Goal: Information Seeking & Learning: Learn about a topic

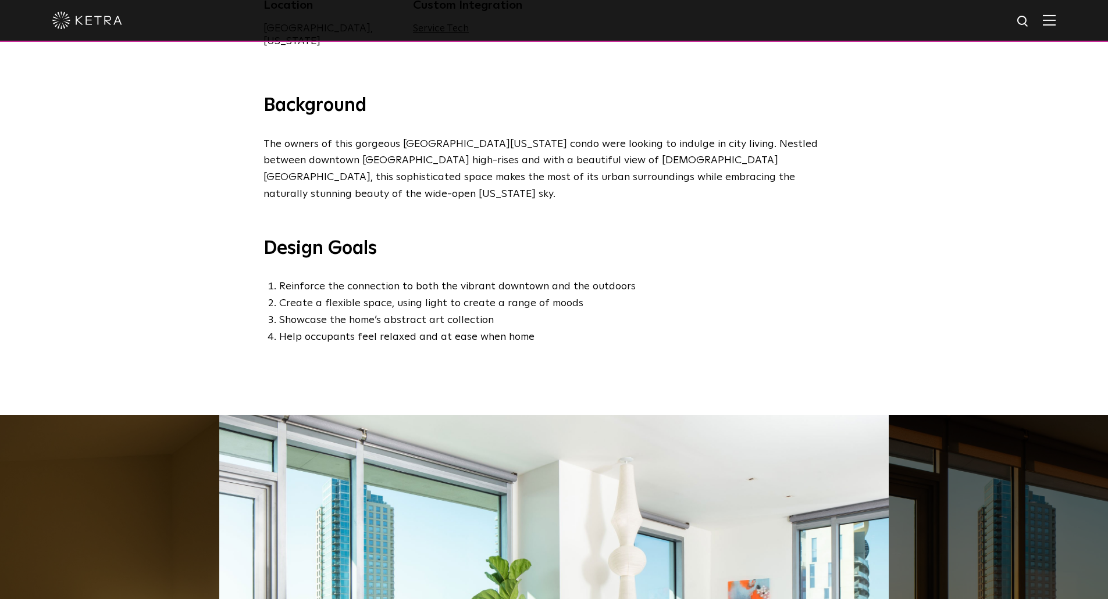
scroll to position [793, 0]
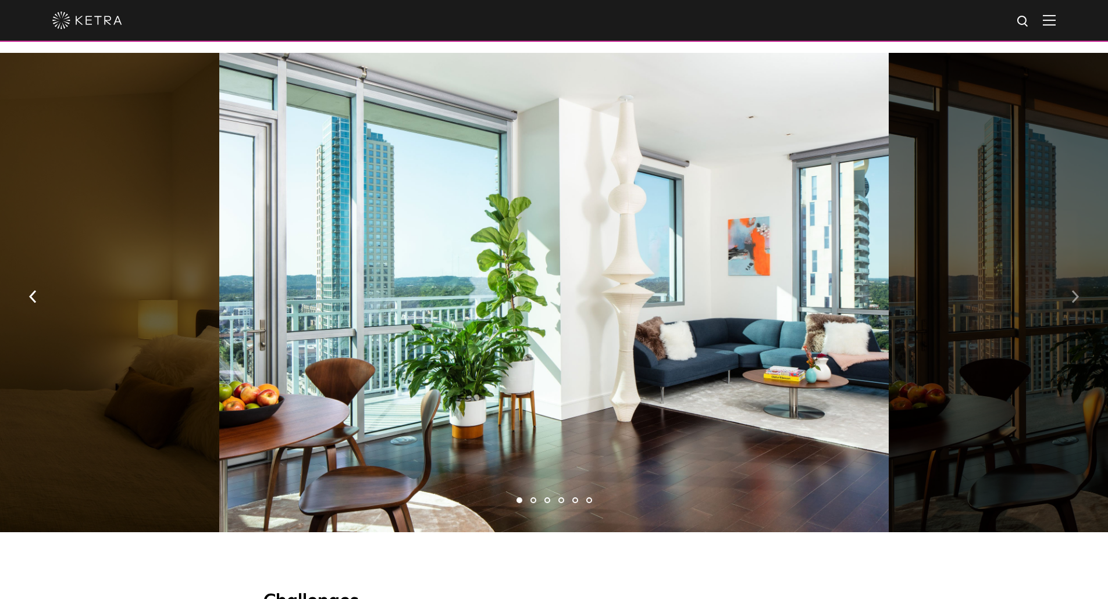
click at [1077, 290] on img "button" at bounding box center [1075, 296] width 8 height 13
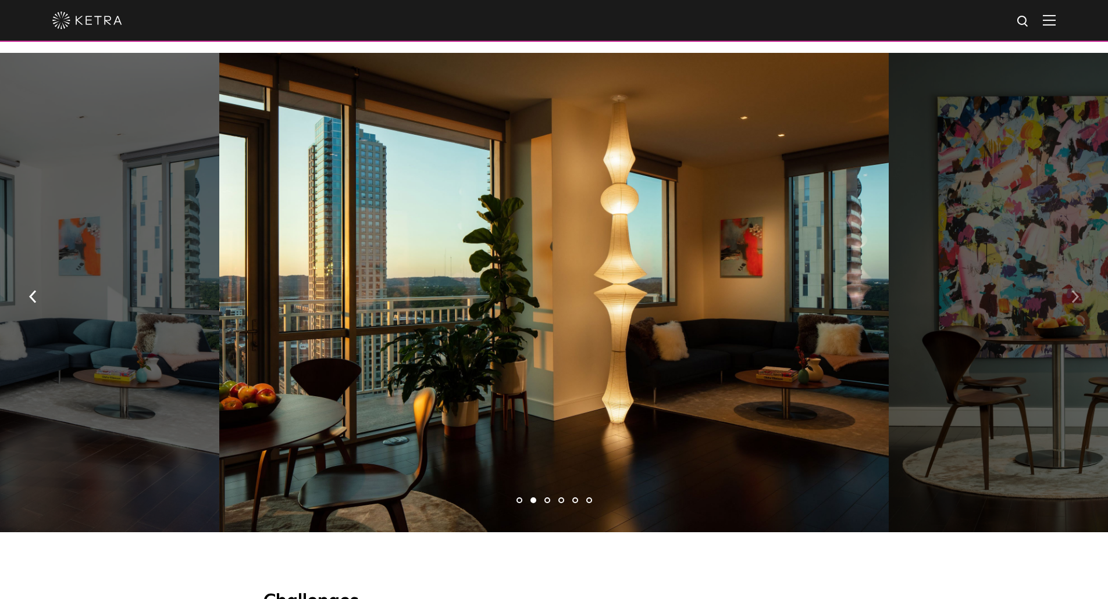
click at [1077, 290] on img "button" at bounding box center [1075, 296] width 8 height 13
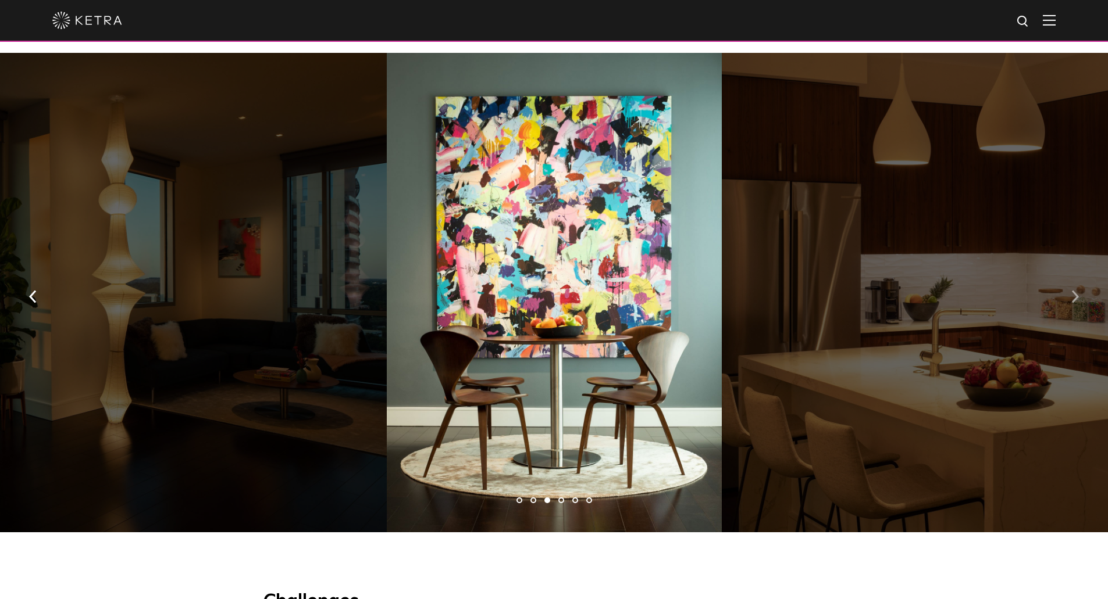
click at [1077, 290] on img "button" at bounding box center [1075, 296] width 8 height 13
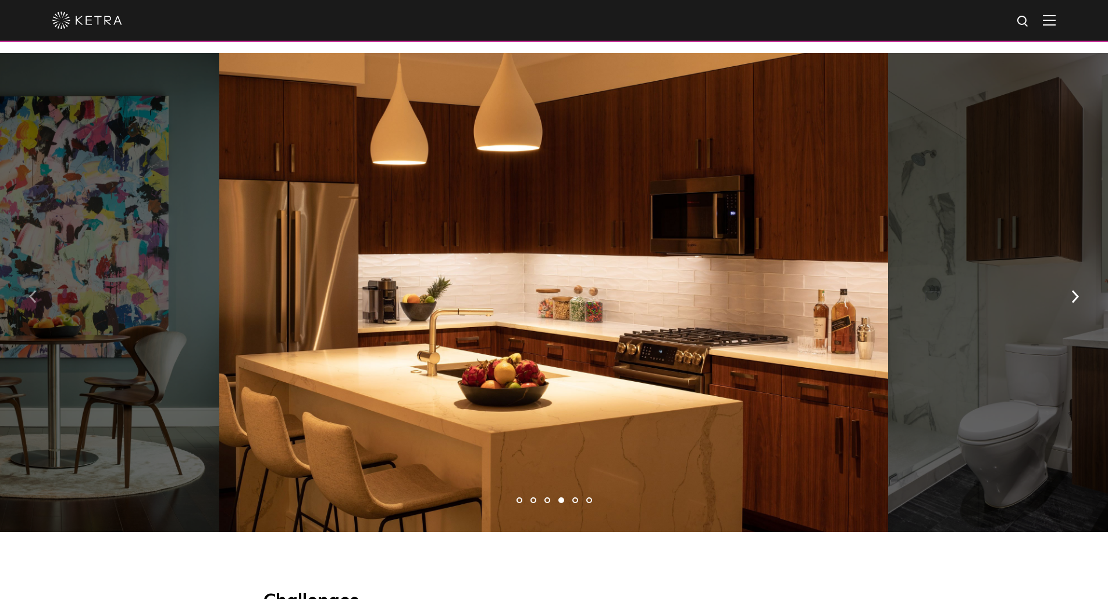
click at [35, 290] on img "button" at bounding box center [33, 296] width 8 height 13
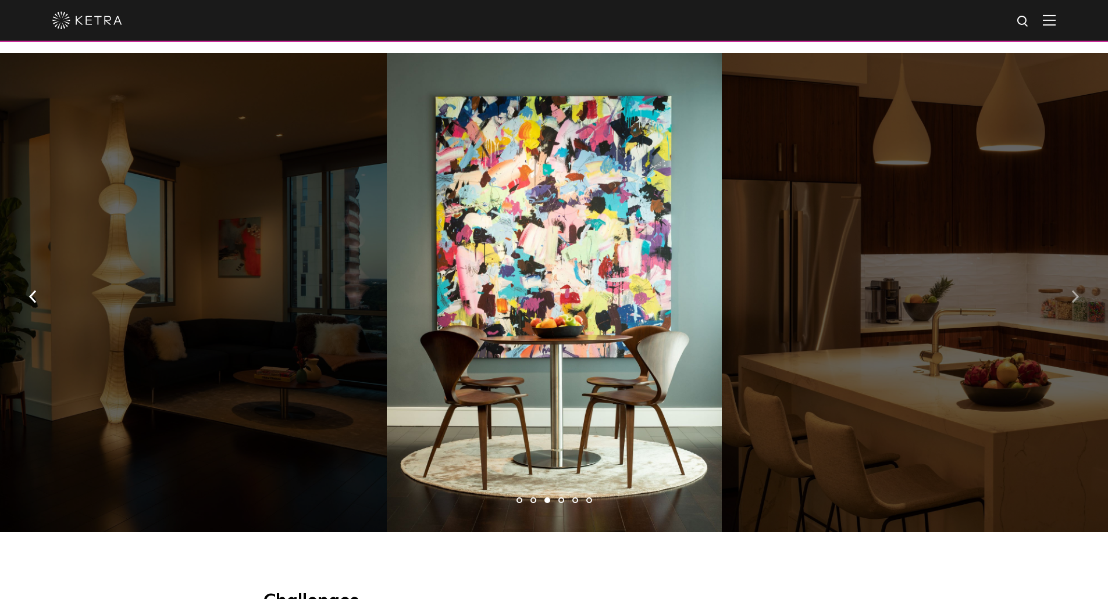
click at [1072, 290] on img "button" at bounding box center [1075, 296] width 8 height 13
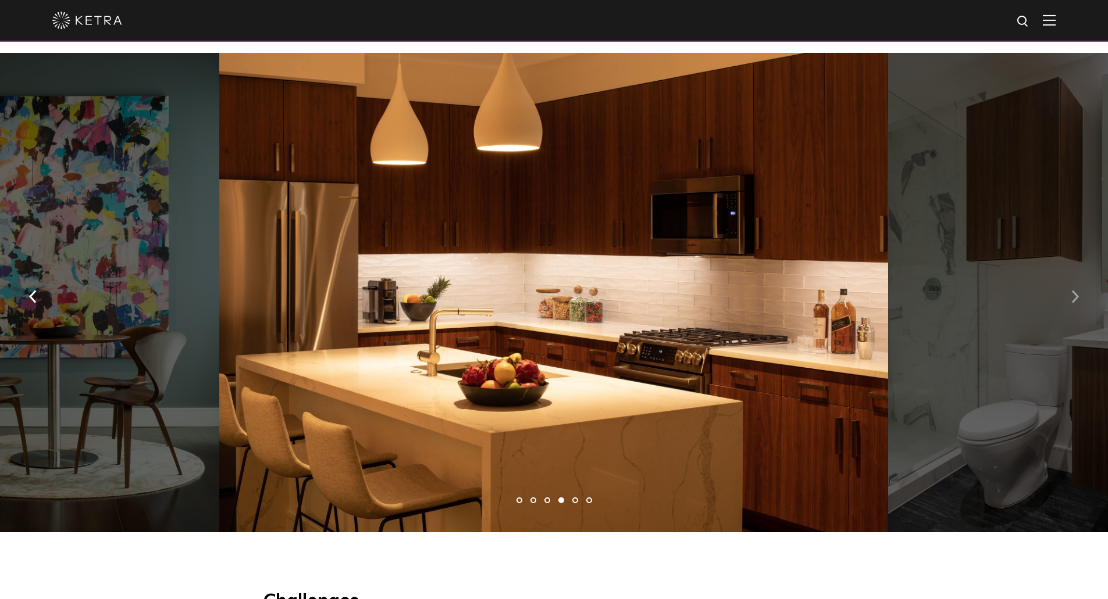
click at [1072, 290] on img "button" at bounding box center [1075, 296] width 8 height 13
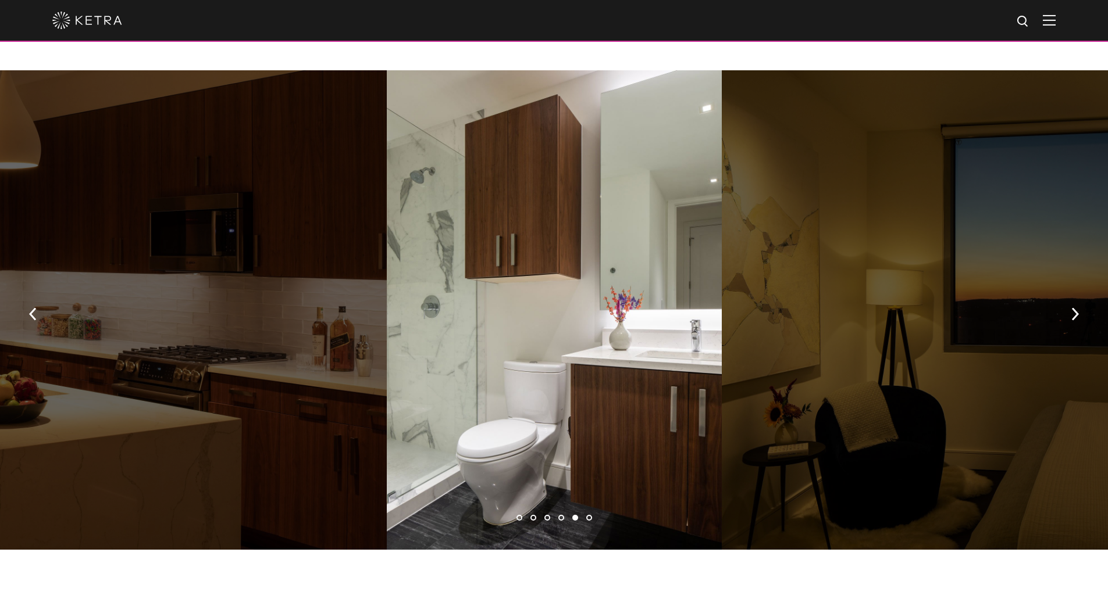
scroll to position [772, 0]
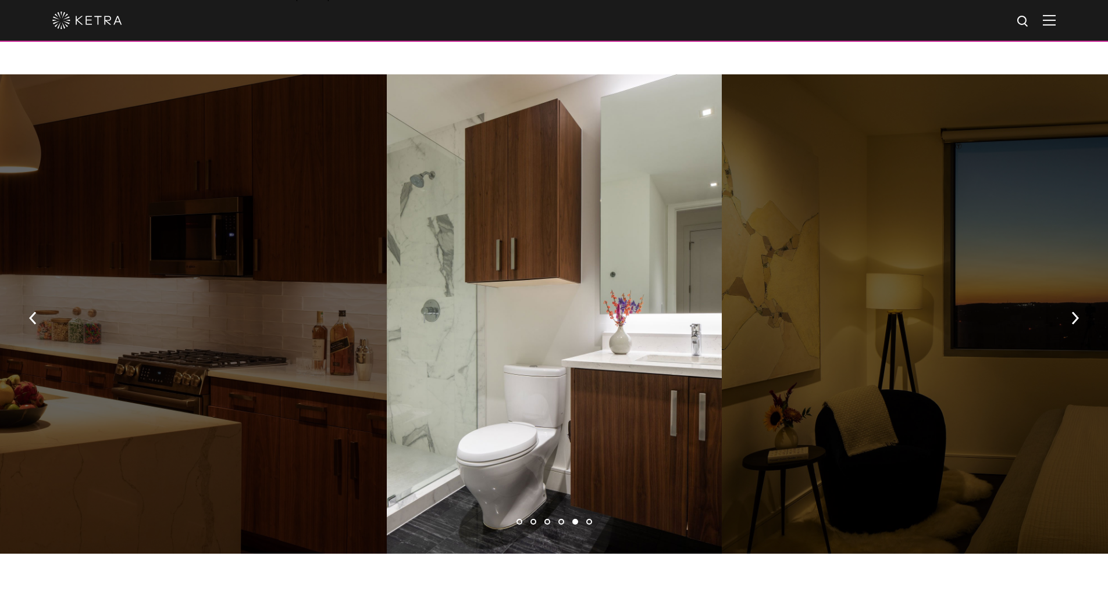
click at [517, 514] on ul "1 2 3 4 5 6" at bounding box center [554, 522] width 1108 height 17
click at [518, 519] on li "1" at bounding box center [519, 522] width 6 height 6
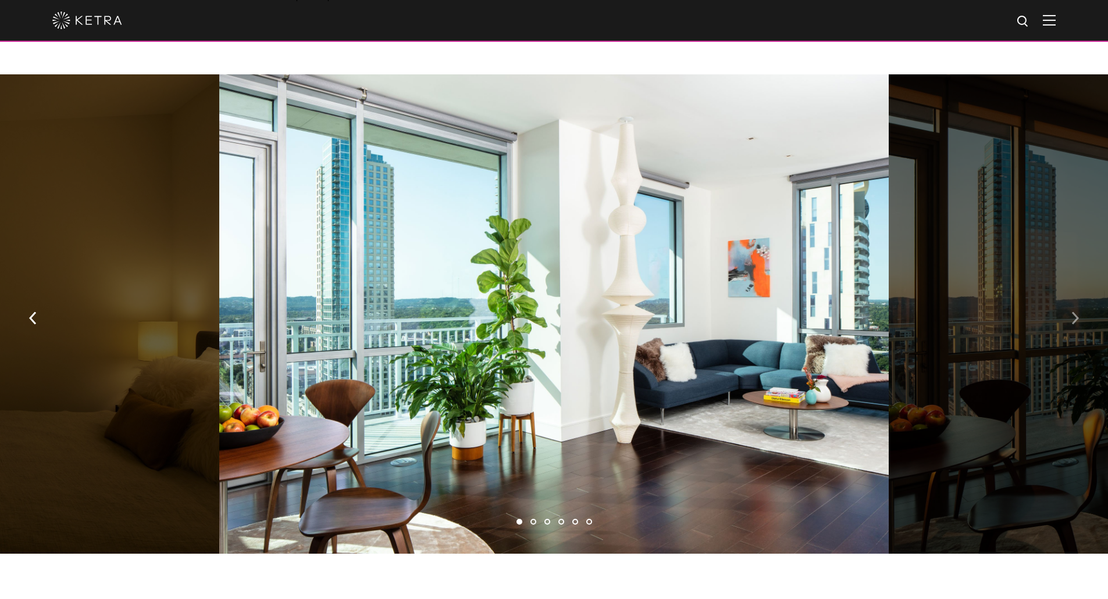
click at [1076, 297] on button "button" at bounding box center [1074, 317] width 25 height 40
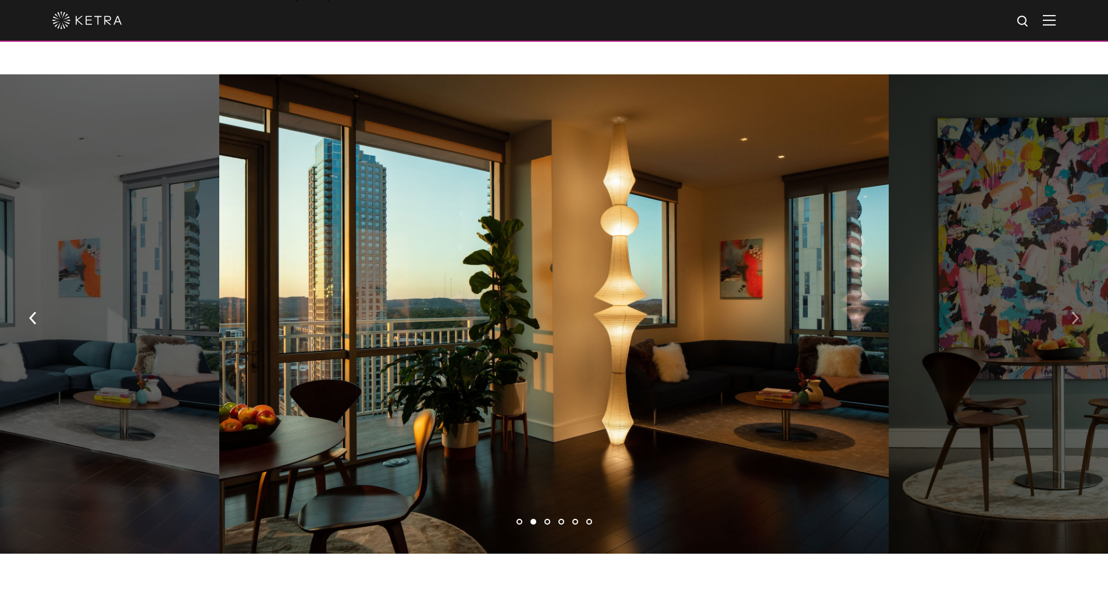
click at [1079, 297] on button "button" at bounding box center [1074, 317] width 25 height 40
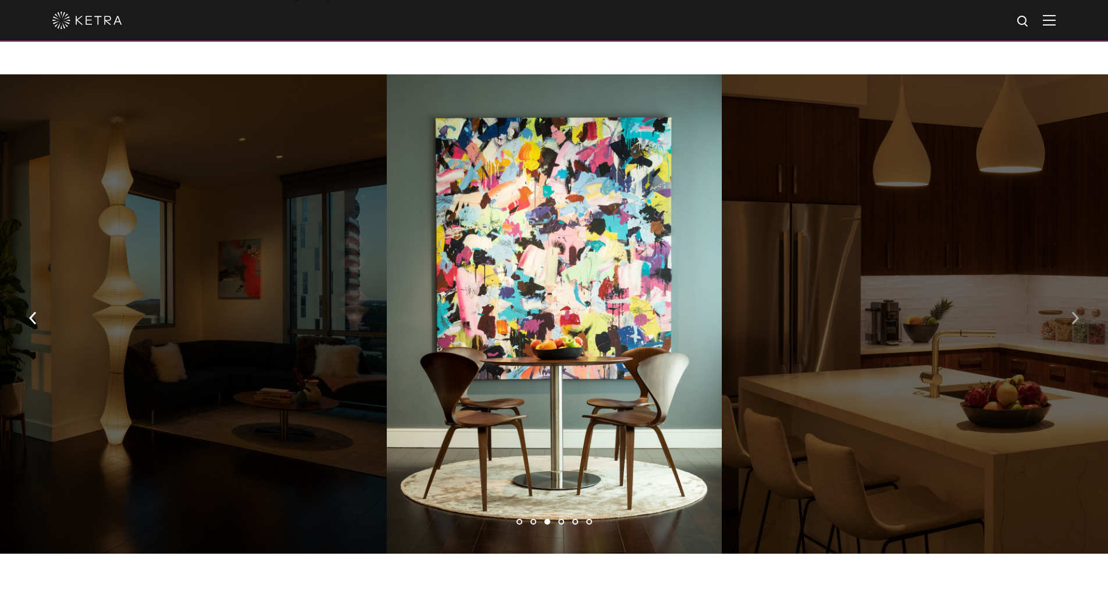
click at [1069, 297] on button "button" at bounding box center [1074, 317] width 25 height 40
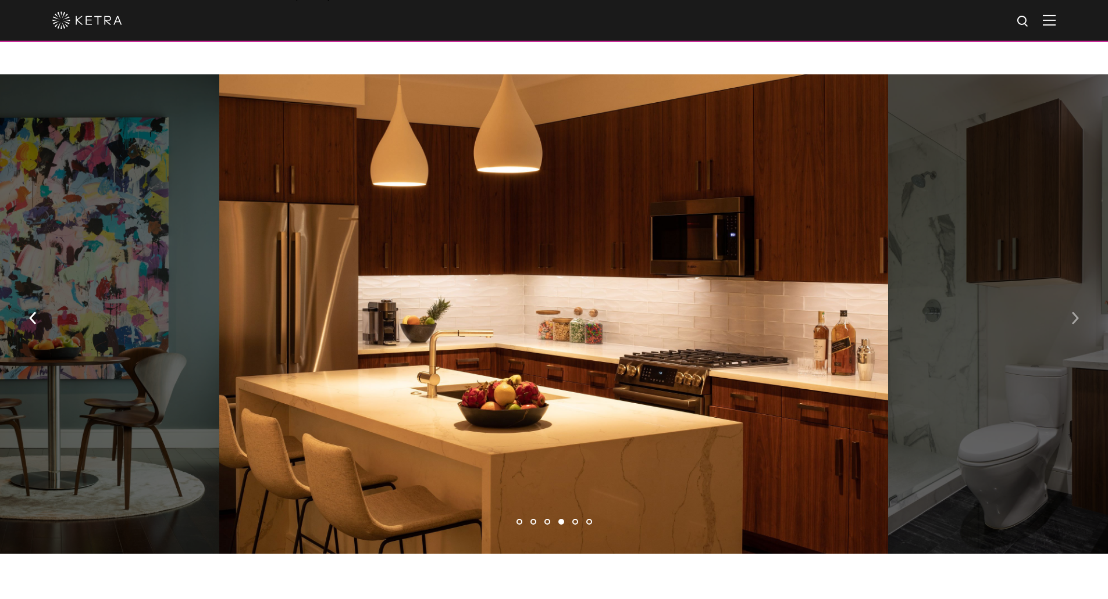
click at [1079, 297] on button "button" at bounding box center [1074, 317] width 25 height 40
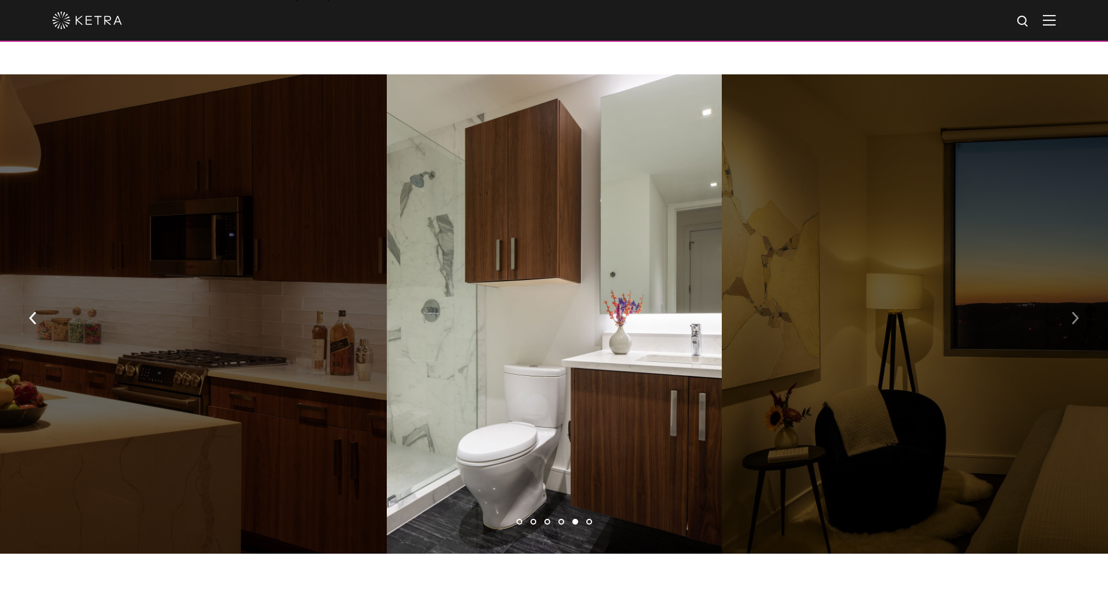
click at [1077, 312] on img "button" at bounding box center [1075, 318] width 8 height 13
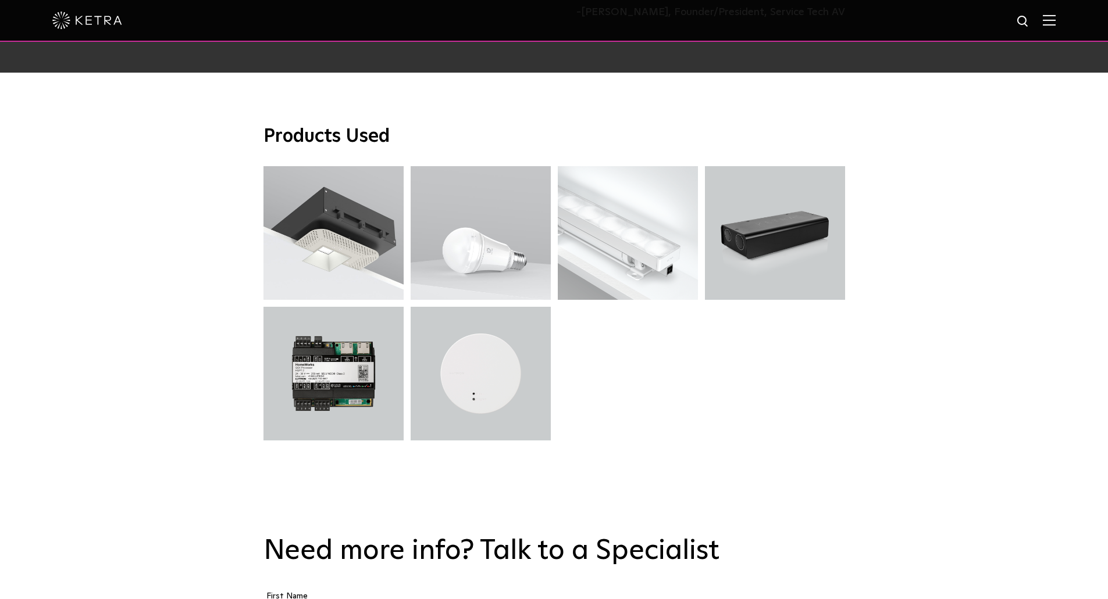
scroll to position [2974, 0]
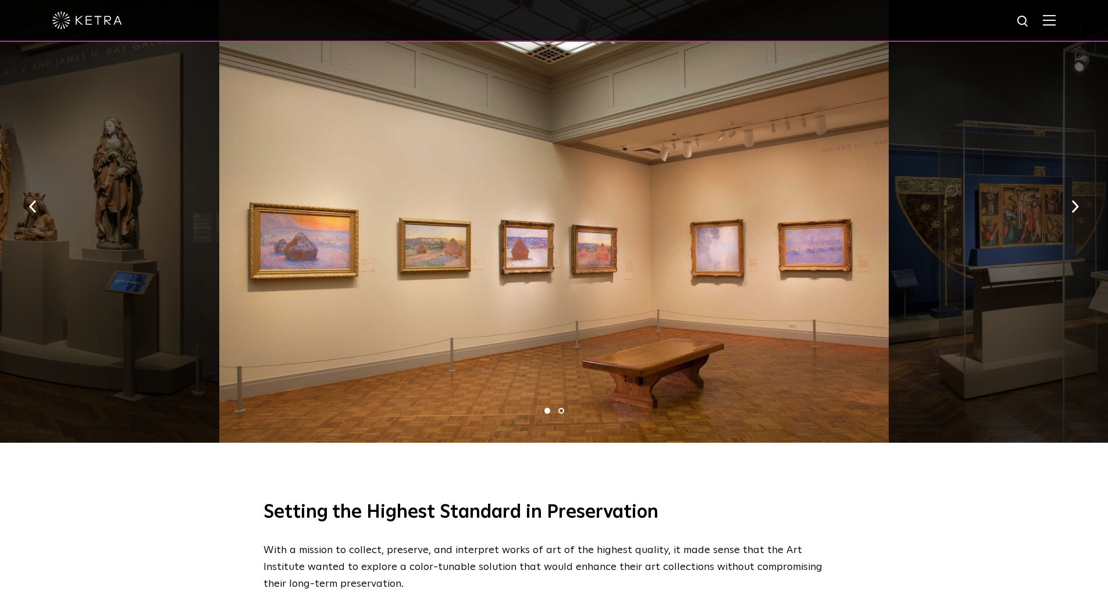
scroll to position [711, 0]
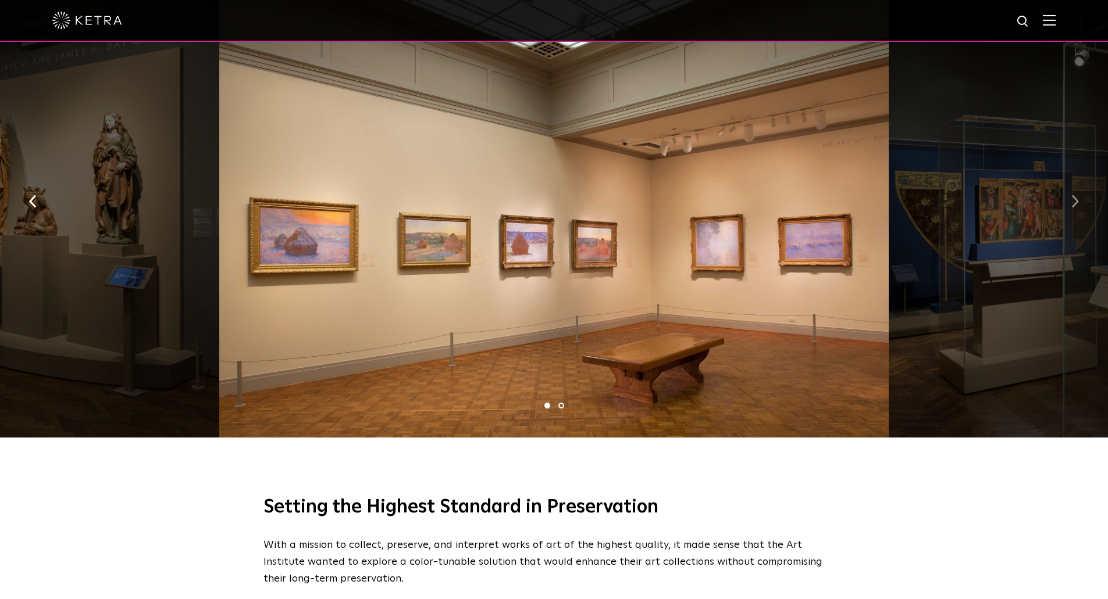
click at [1077, 202] on img "button" at bounding box center [1075, 201] width 8 height 13
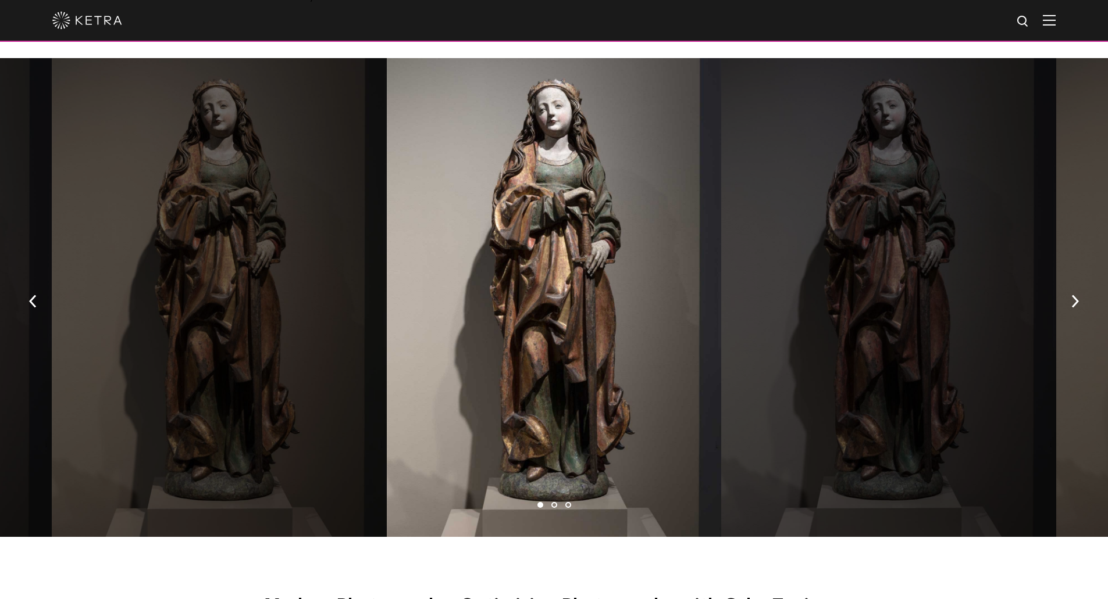
scroll to position [2167, 0]
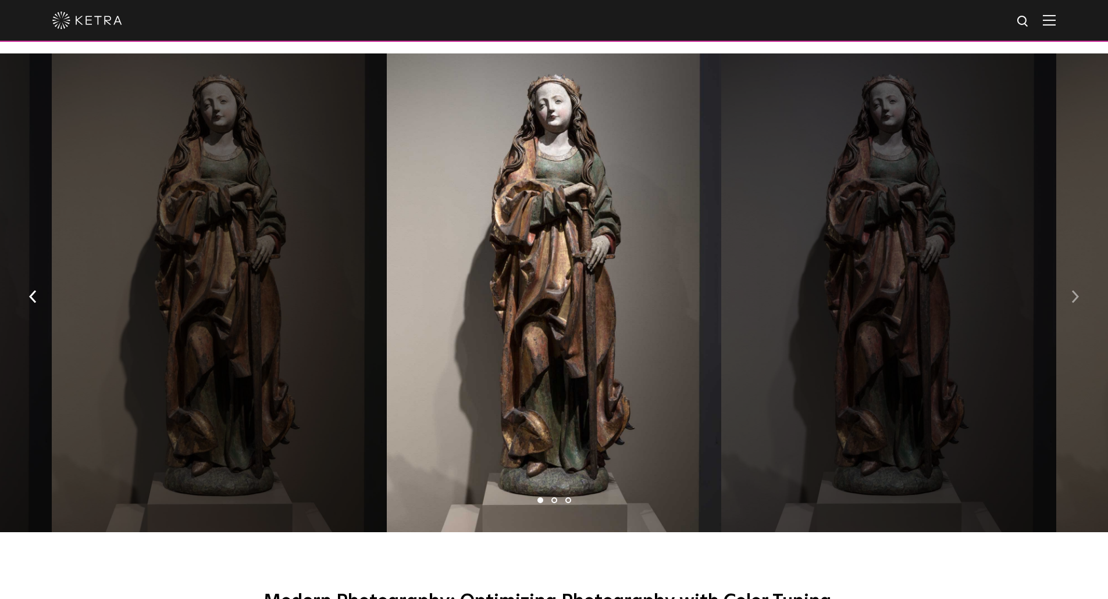
click at [1077, 290] on img "button" at bounding box center [1075, 296] width 8 height 13
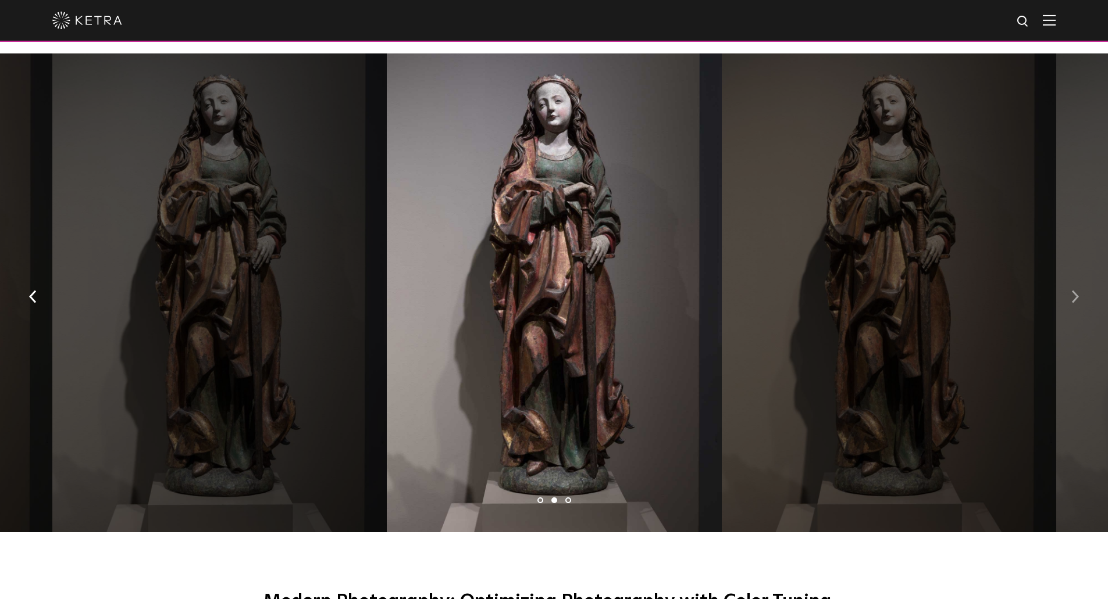
click at [1077, 290] on img "button" at bounding box center [1075, 296] width 8 height 13
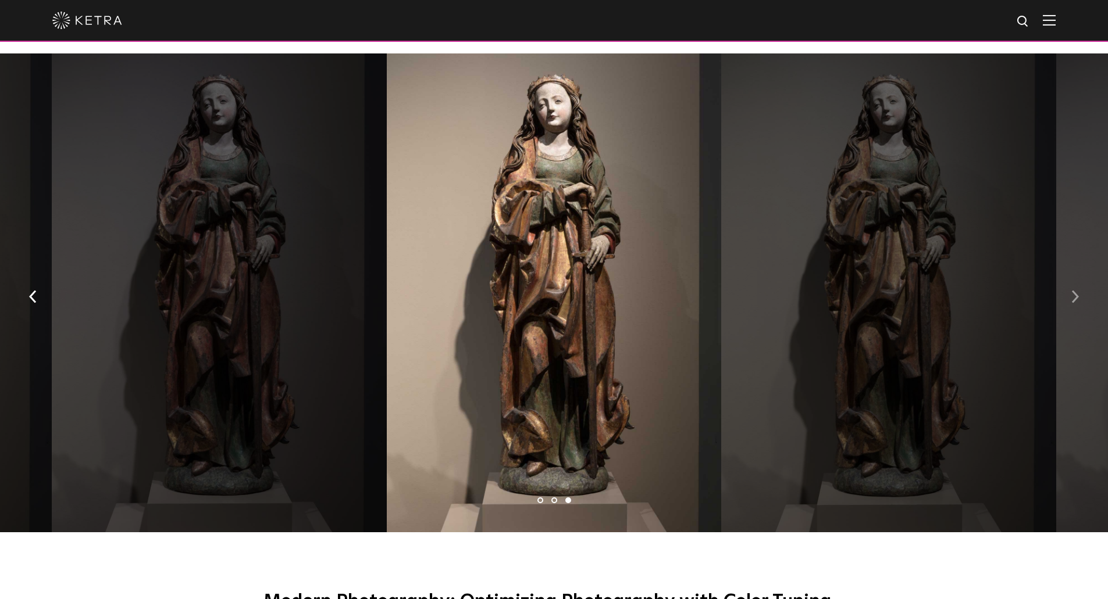
click at [1082, 284] on button "button" at bounding box center [1074, 296] width 25 height 40
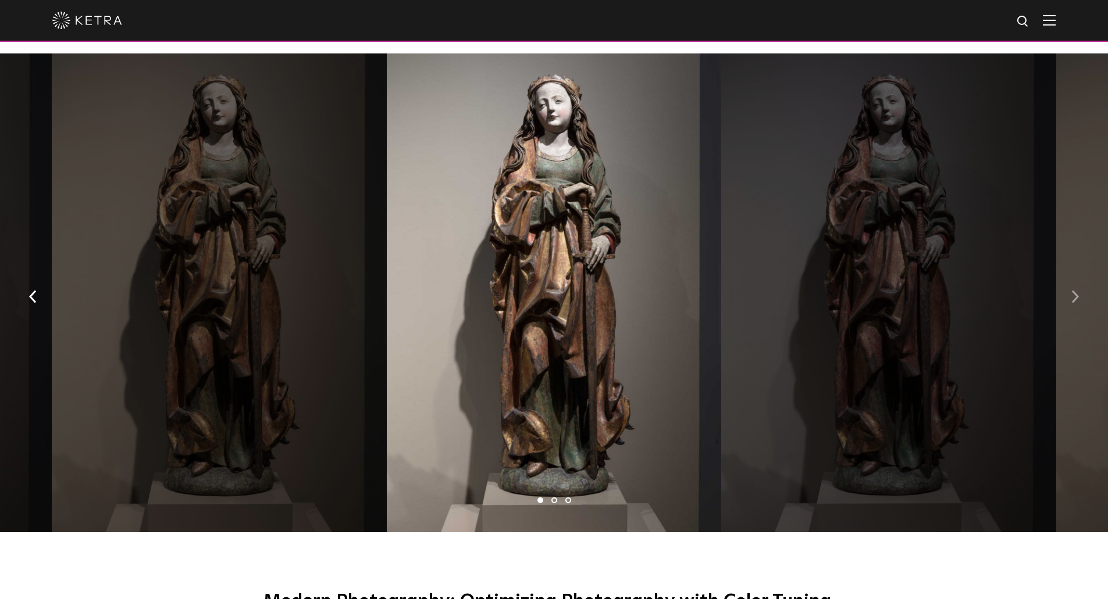
click at [1082, 284] on button "button" at bounding box center [1074, 296] width 25 height 40
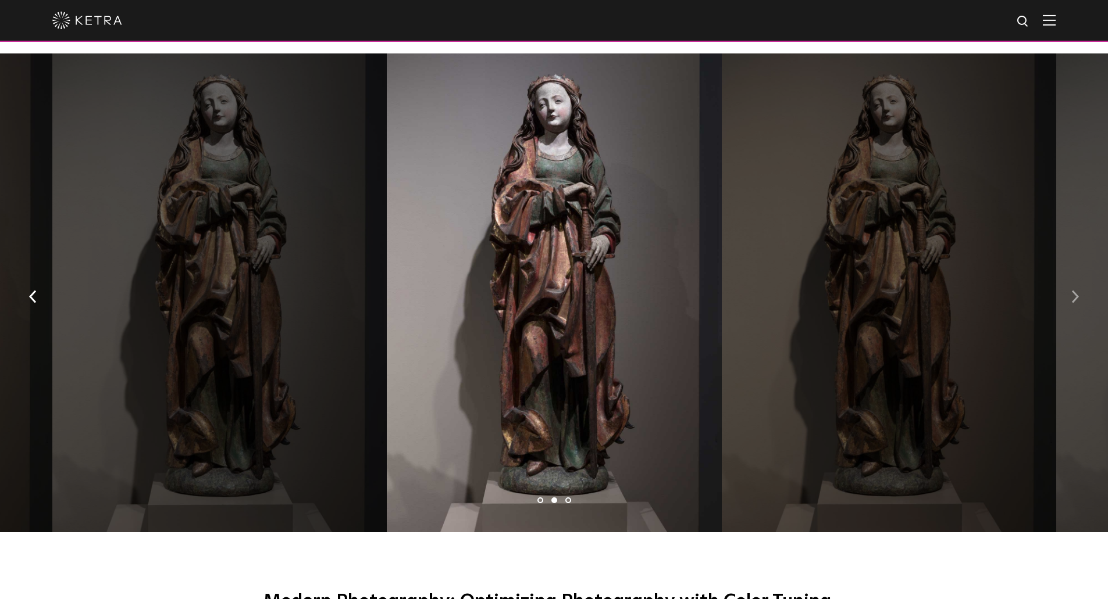
click at [1082, 284] on button "button" at bounding box center [1074, 296] width 25 height 40
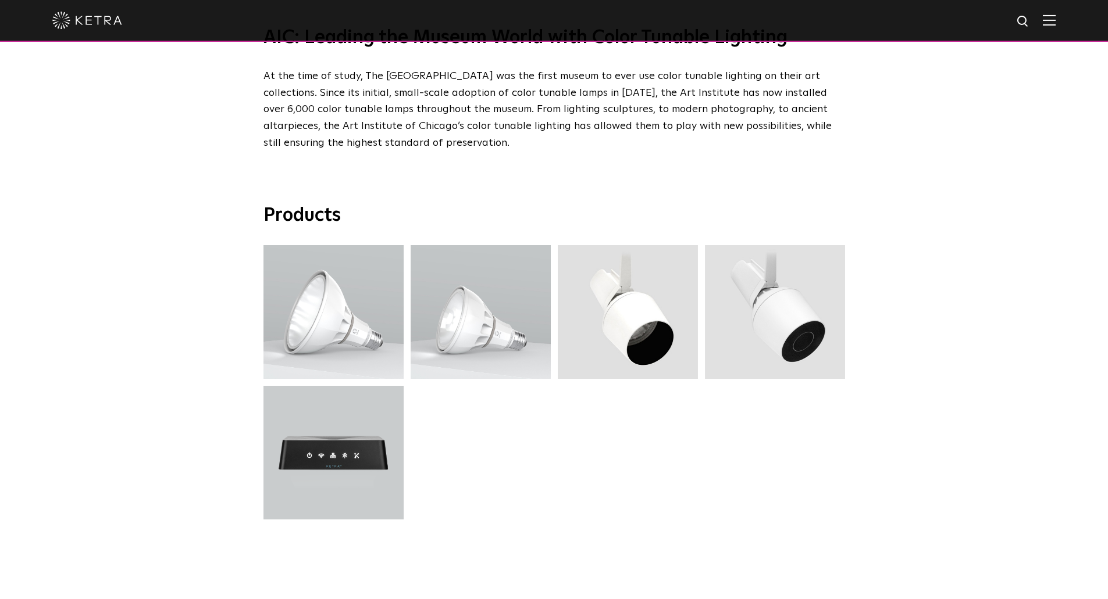
scroll to position [3491, 0]
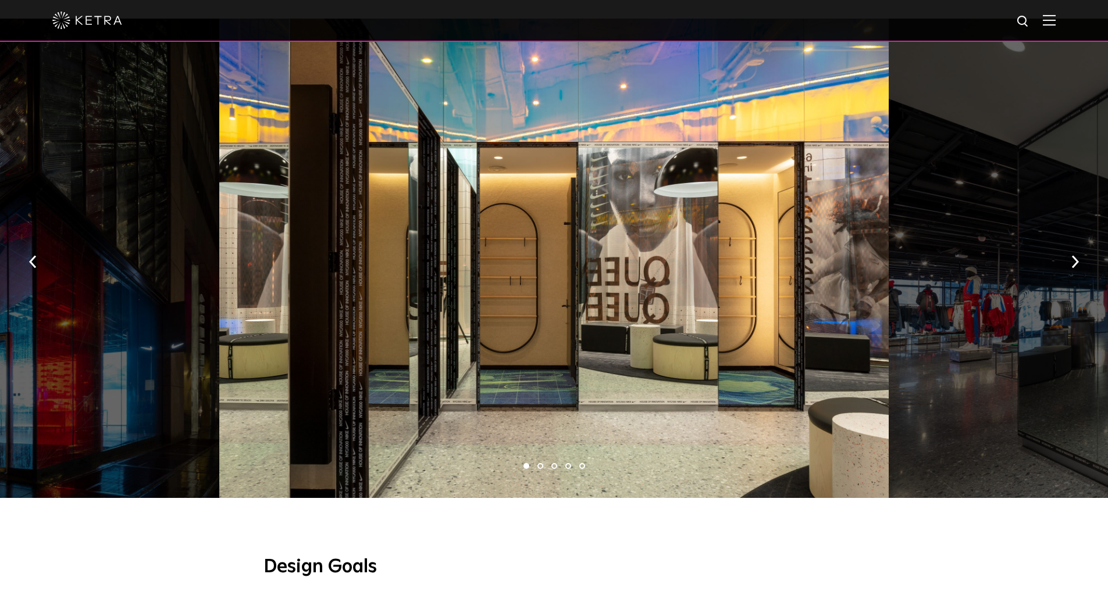
scroll to position [659, 0]
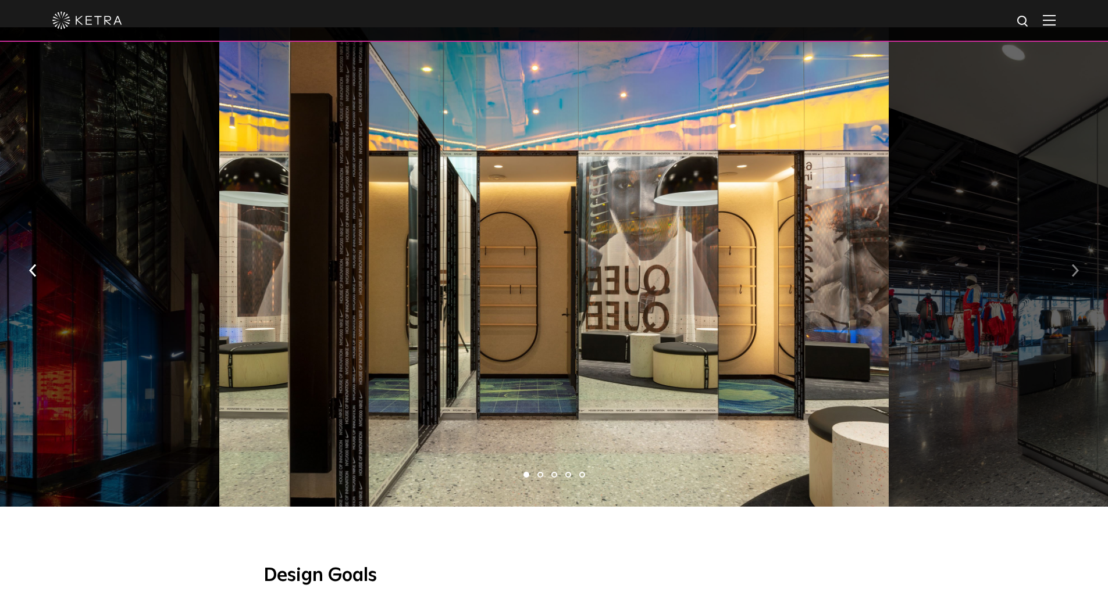
click at [1072, 266] on img "button" at bounding box center [1075, 271] width 8 height 13
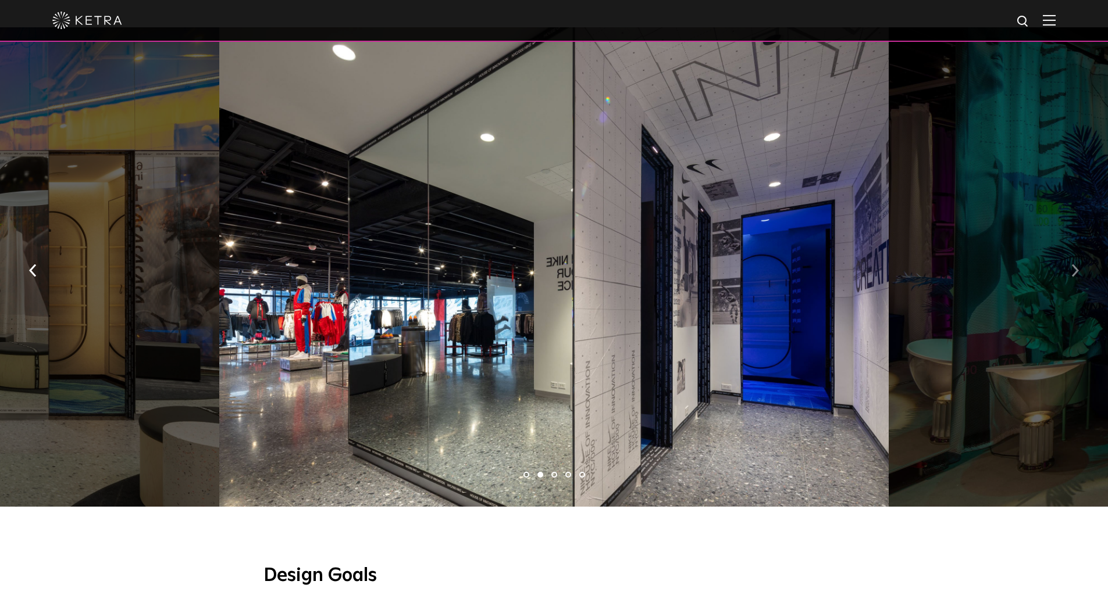
click at [1074, 265] on img "button" at bounding box center [1075, 271] width 8 height 13
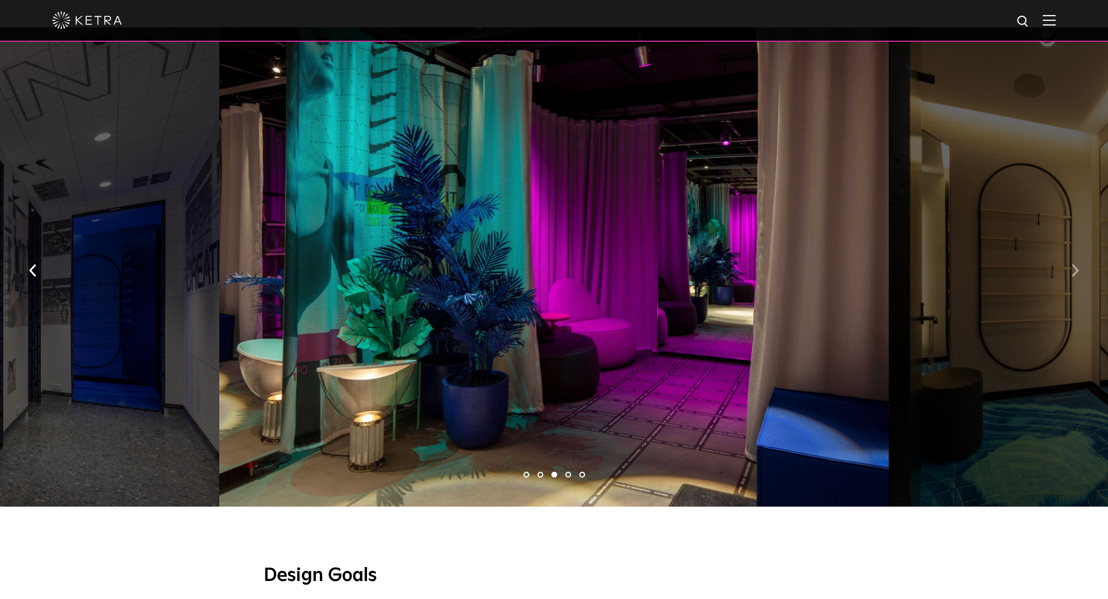
click at [1074, 265] on img "button" at bounding box center [1075, 271] width 8 height 13
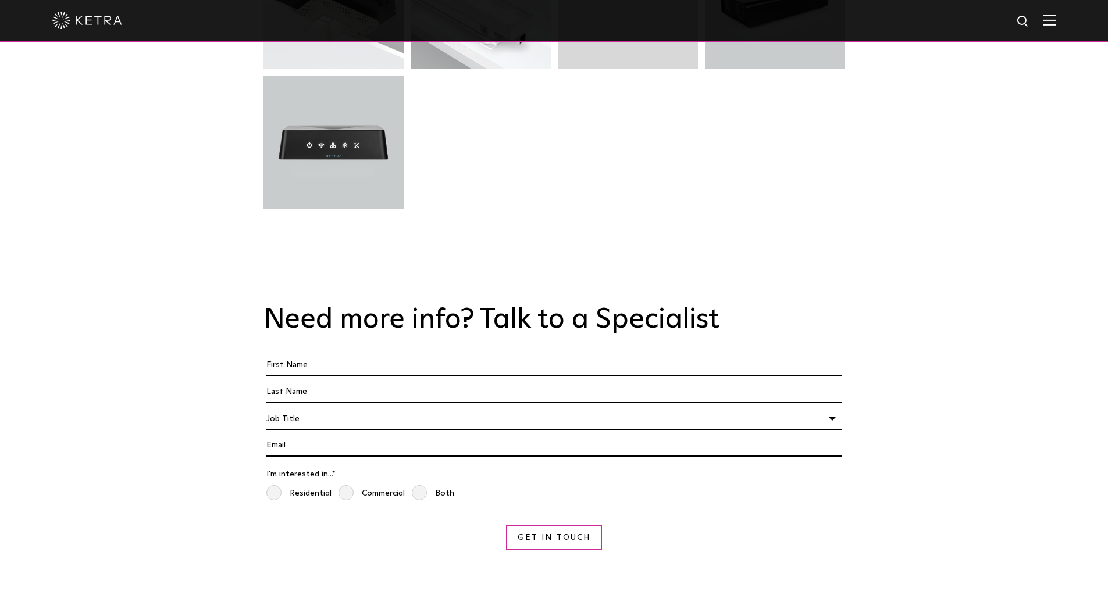
scroll to position [3293, 0]
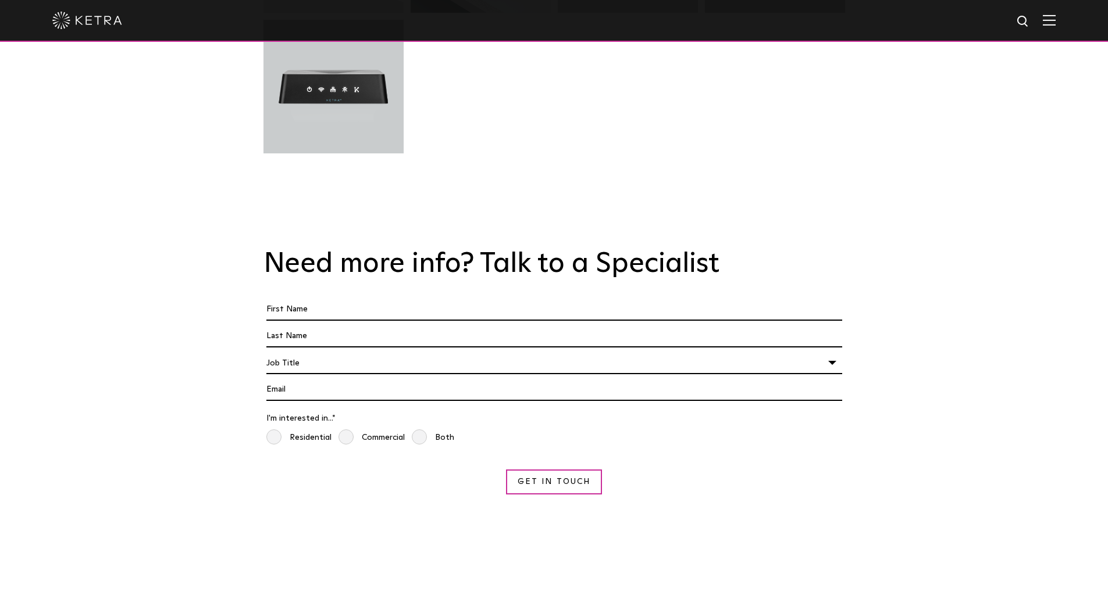
drag, startPoint x: 1106, startPoint y: 496, endPoint x: 1112, endPoint y: 472, distance: 24.4
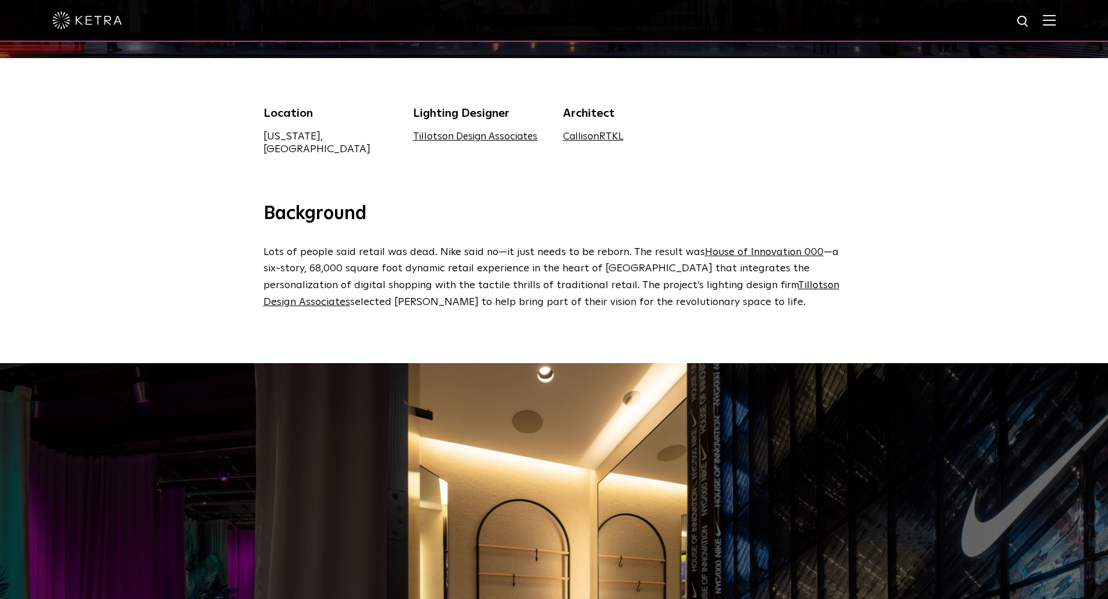
scroll to position [327, 0]
